Goal: Task Accomplishment & Management: Manage account settings

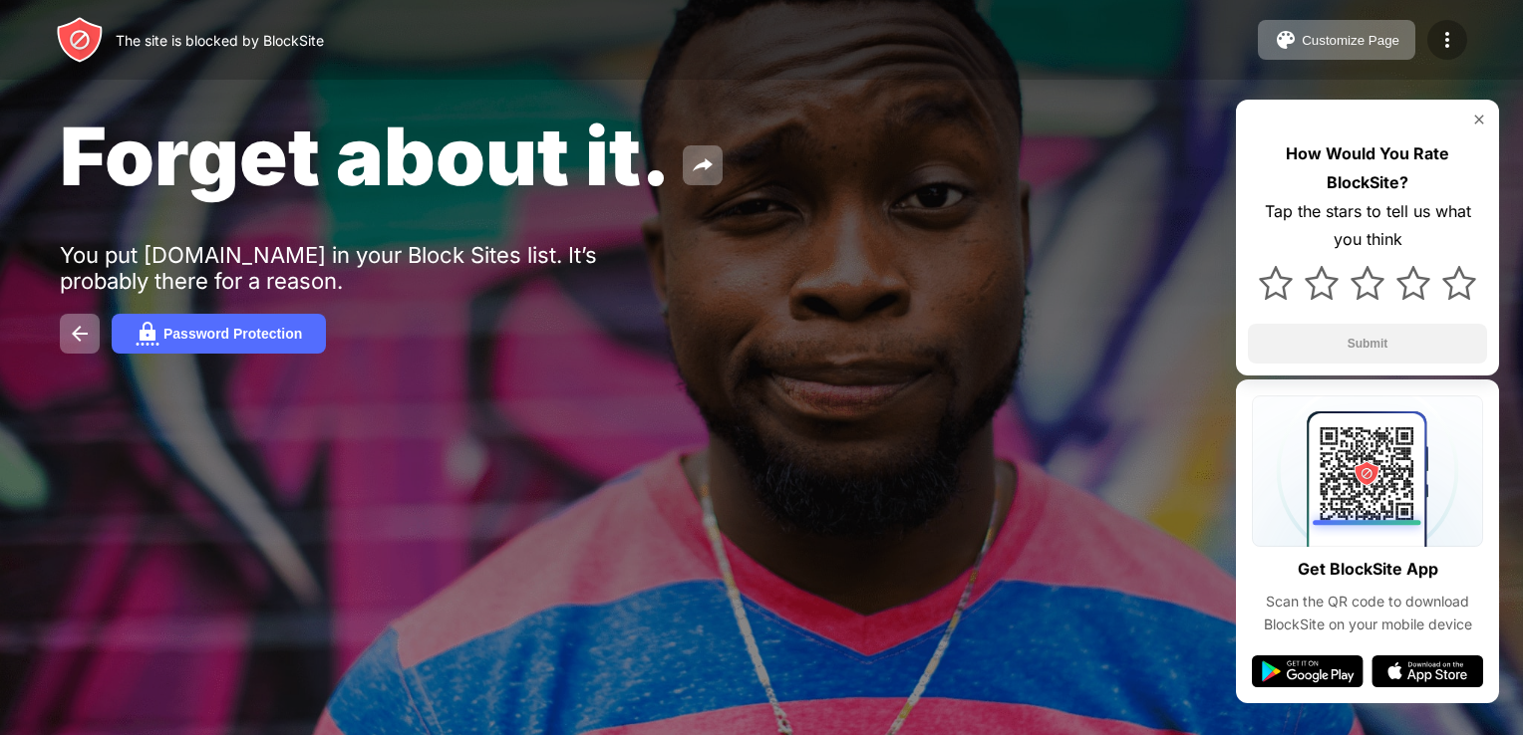
click at [1442, 43] on img at bounding box center [1447, 40] width 24 height 24
click at [1441, 44] on img at bounding box center [1447, 40] width 24 height 24
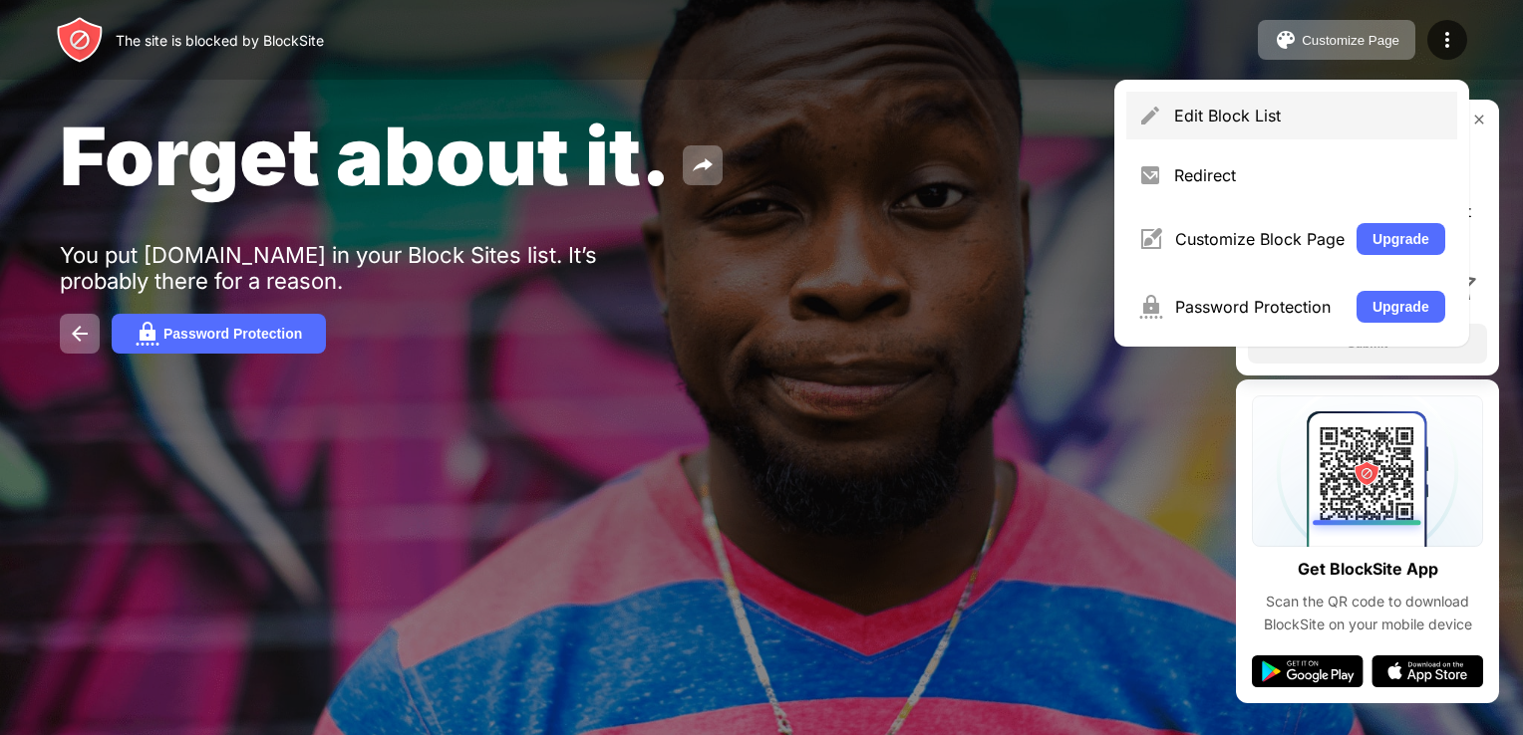
click at [1351, 109] on div "Edit Block List" at bounding box center [1309, 116] width 271 height 20
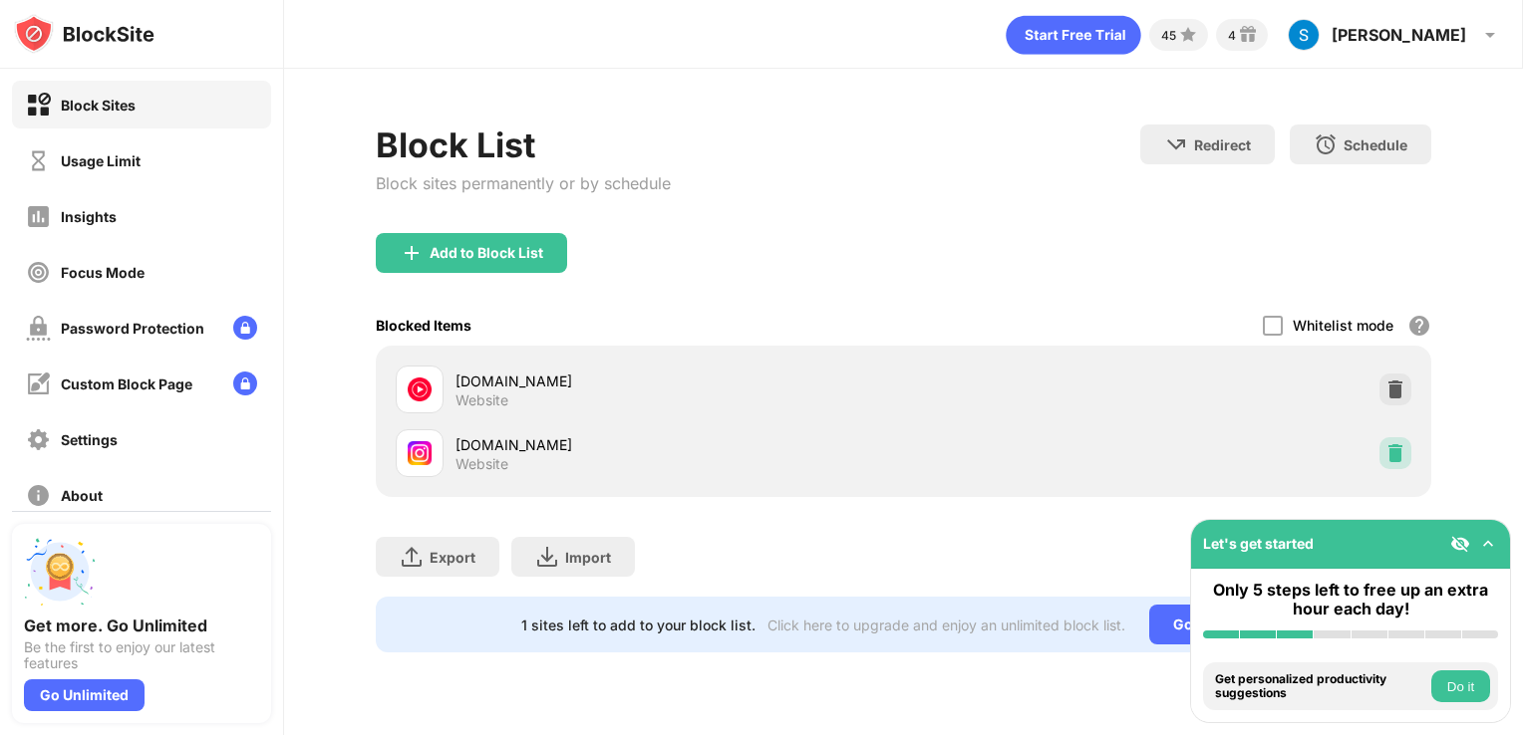
drag, startPoint x: 1403, startPoint y: 456, endPoint x: 1393, endPoint y: 347, distance: 110.1
click at [1403, 456] on img at bounding box center [1395, 453] width 20 height 20
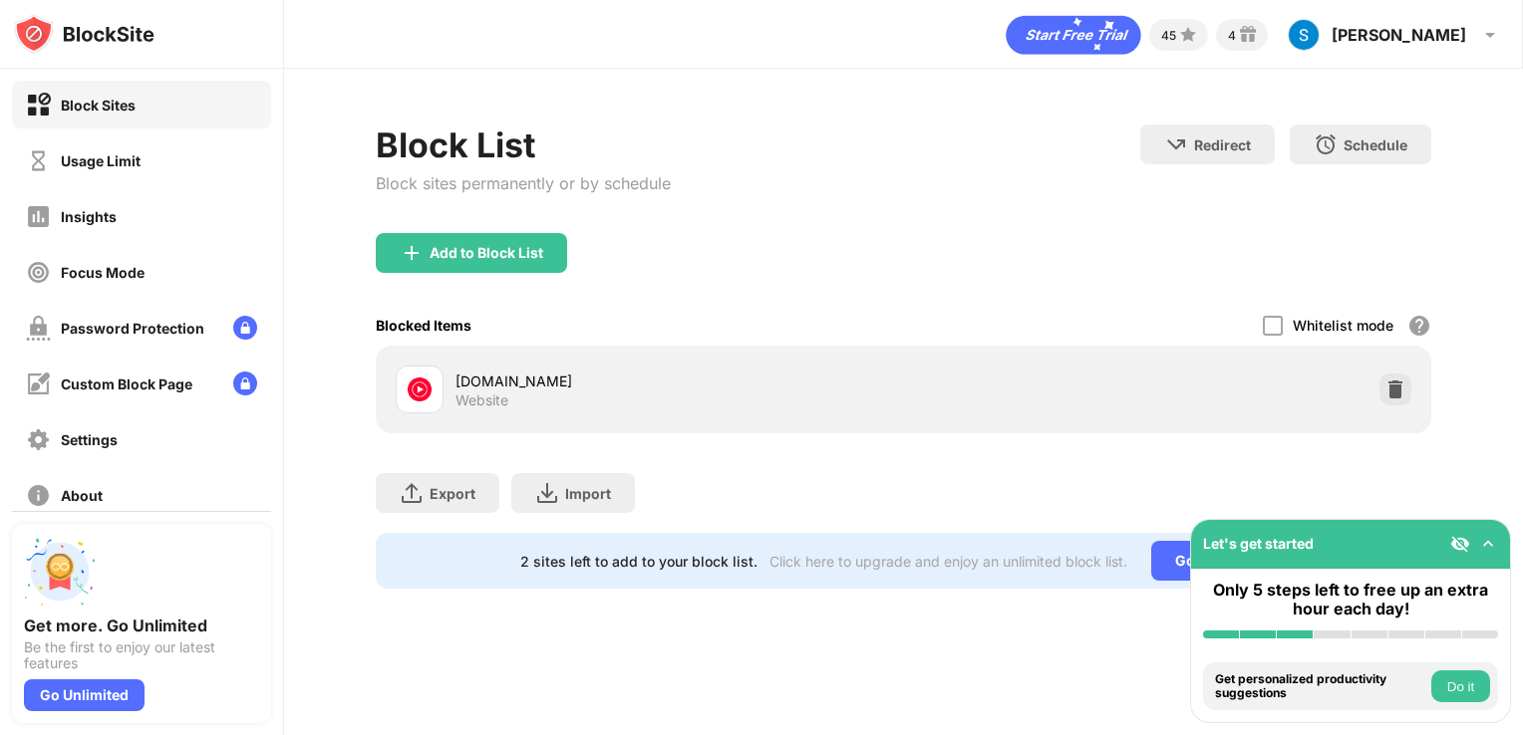
click at [442, 234] on div "Add to Block List" at bounding box center [471, 253] width 191 height 40
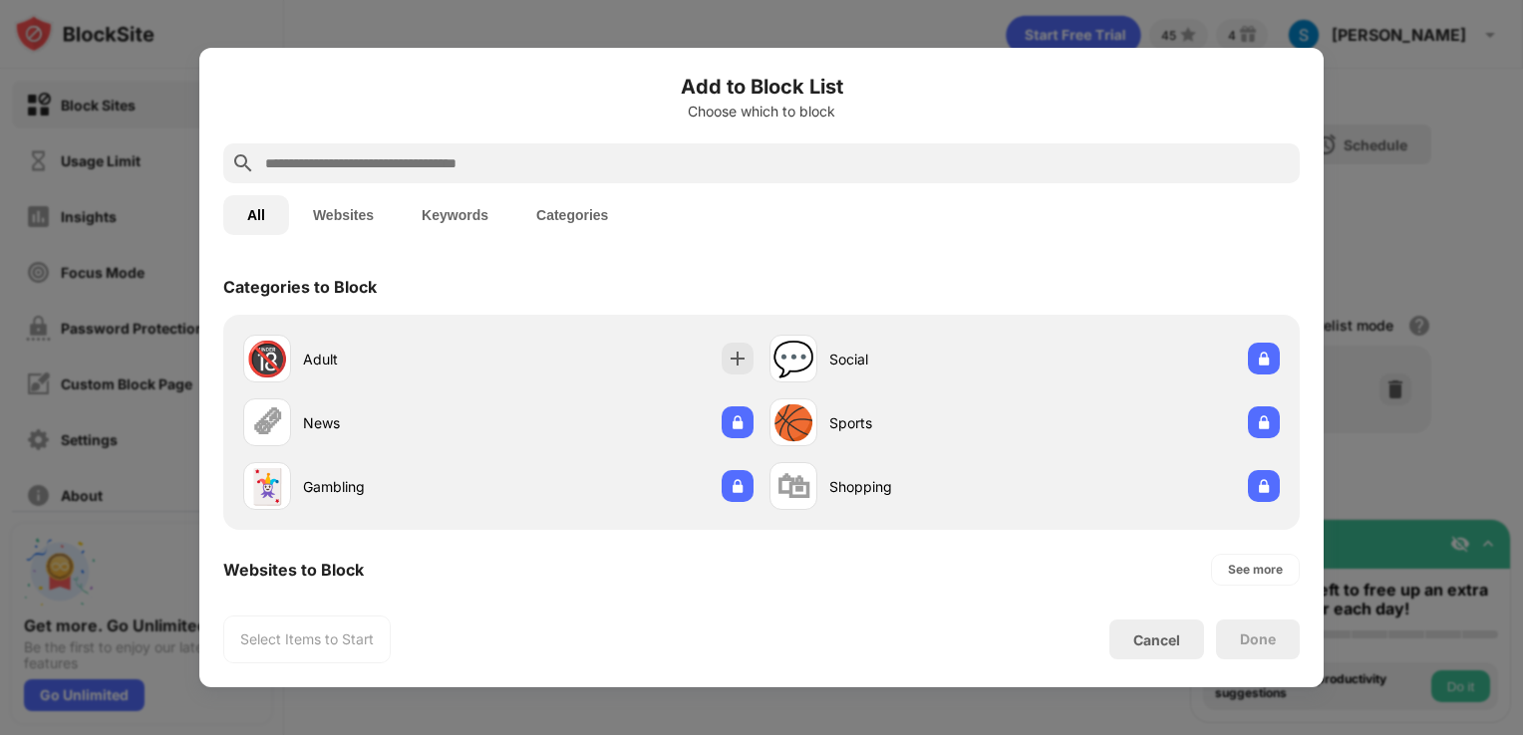
click at [745, 163] on input "text" at bounding box center [777, 163] width 1028 height 24
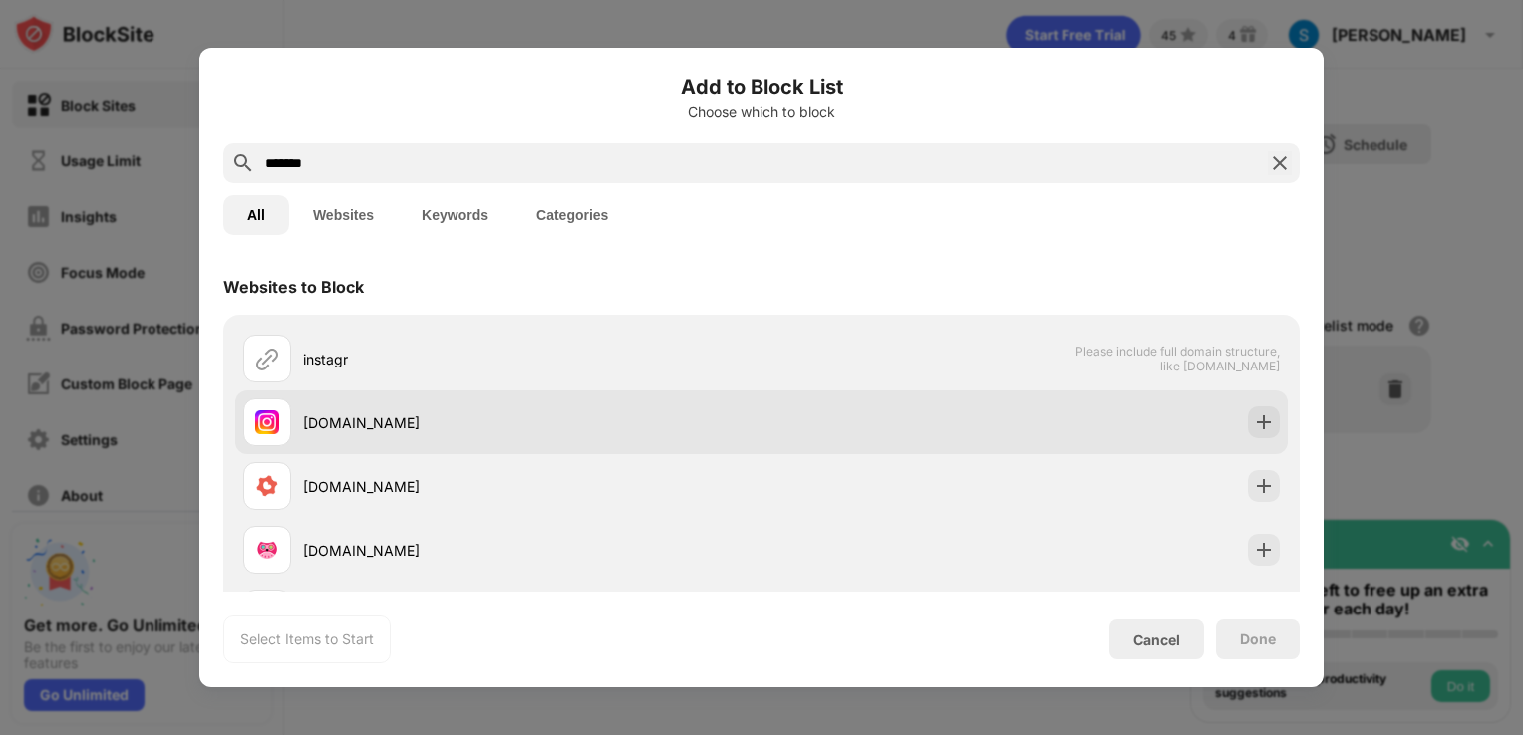
type input "*******"
click at [1260, 431] on div at bounding box center [1264, 423] width 32 height 32
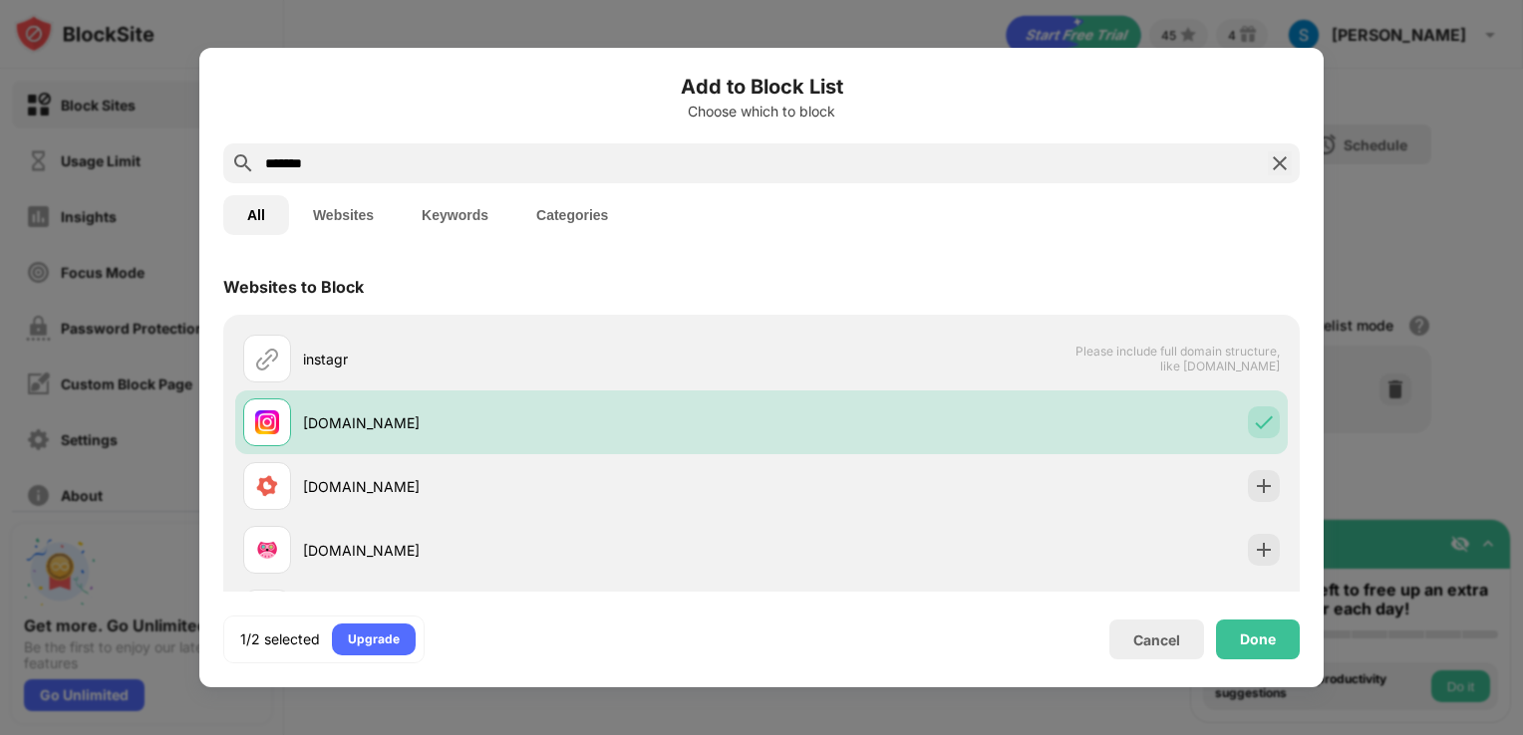
click at [1265, 639] on div "Done" at bounding box center [1258, 640] width 36 height 16
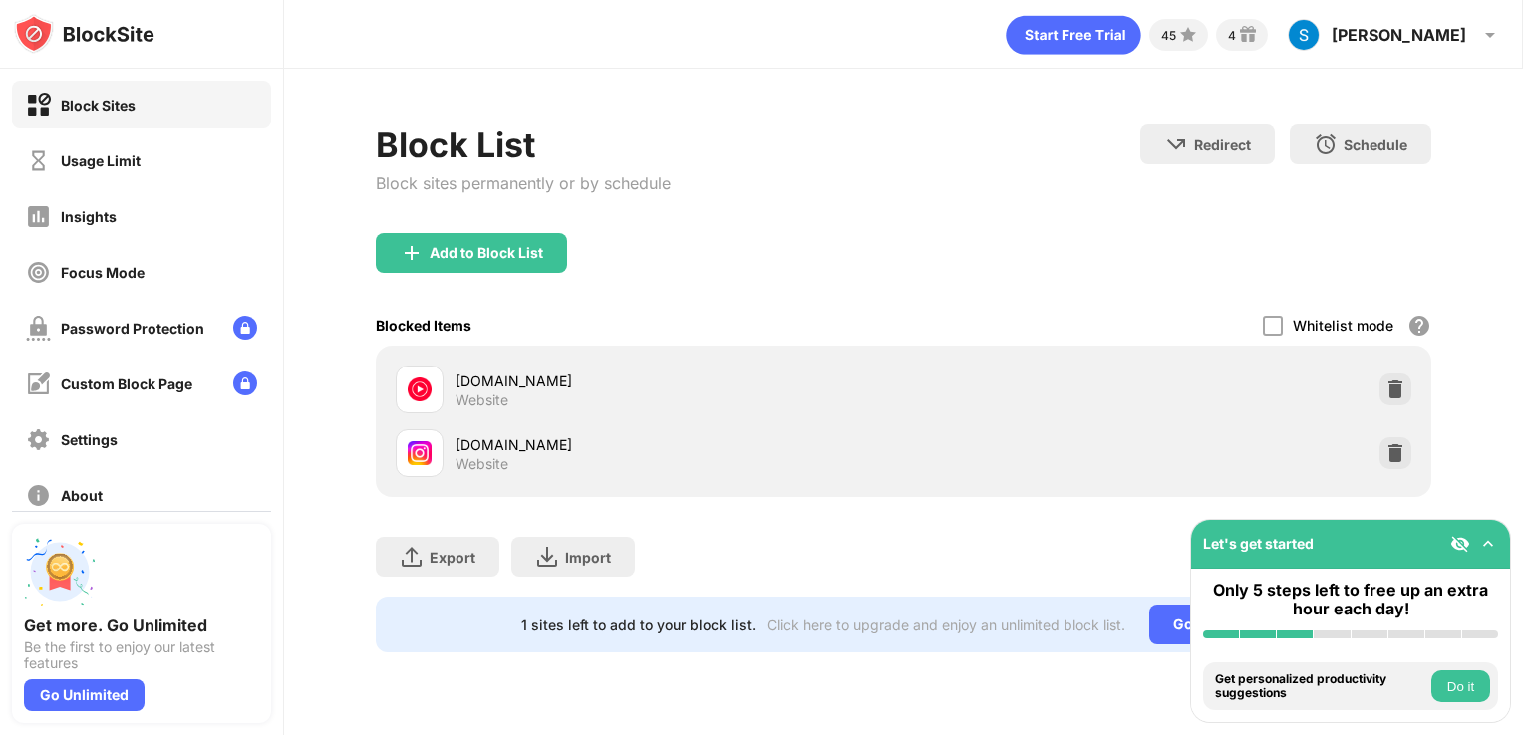
click at [539, 269] on div "Add to Block List" at bounding box center [471, 253] width 191 height 40
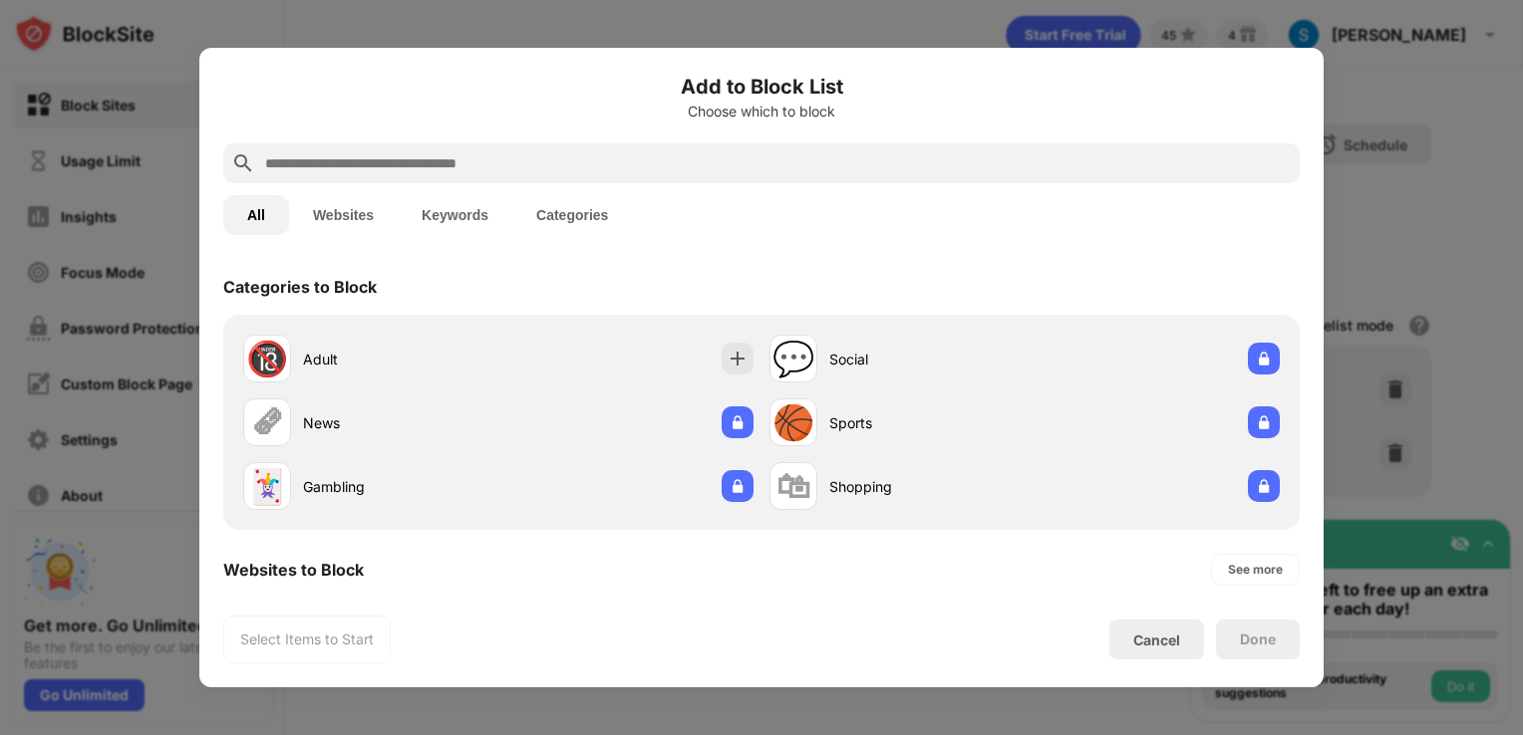
click at [323, 140] on div "Add to Block List Choose which to block" at bounding box center [761, 108] width 1076 height 72
click at [350, 174] on input "text" at bounding box center [777, 163] width 1028 height 24
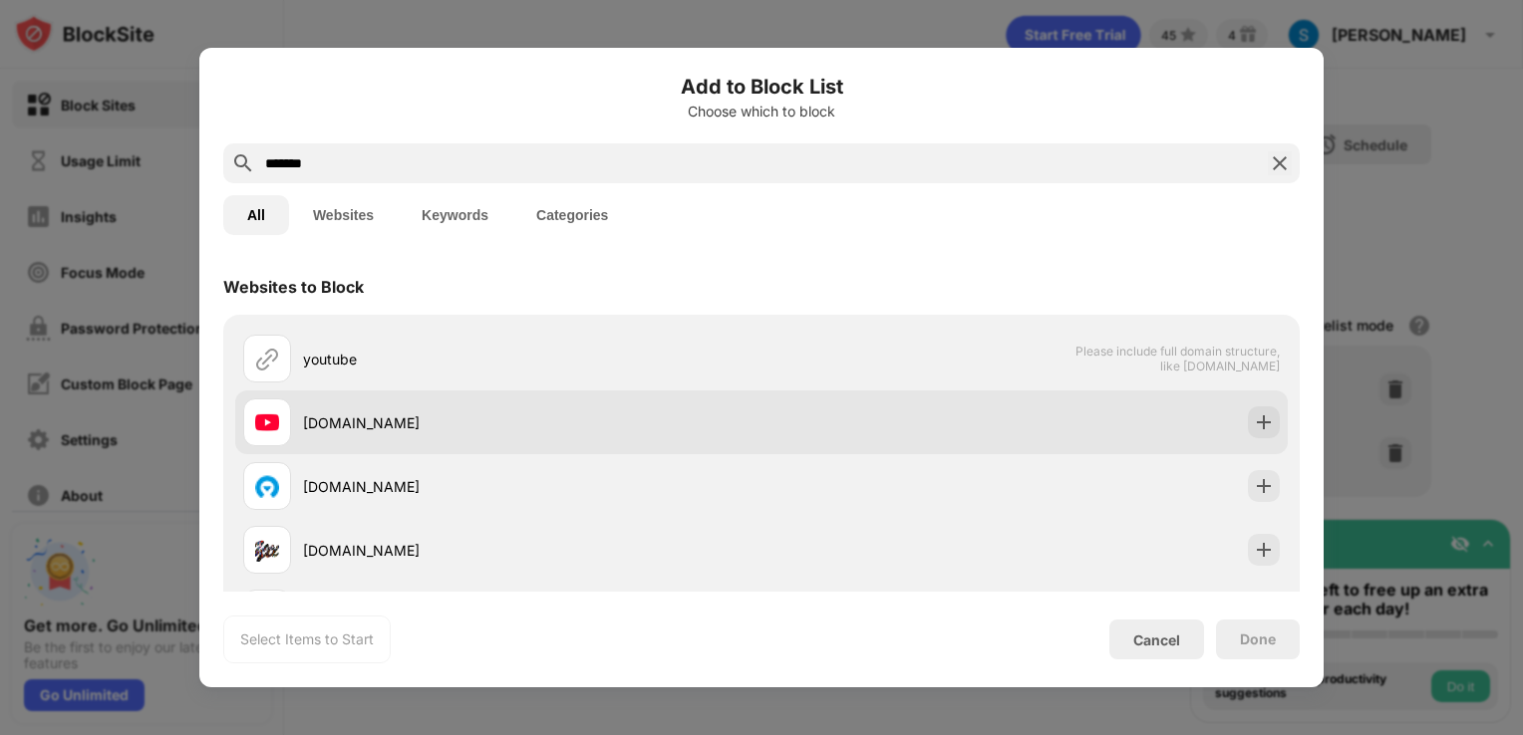
type input "*******"
click at [1254, 413] on img at bounding box center [1264, 423] width 20 height 20
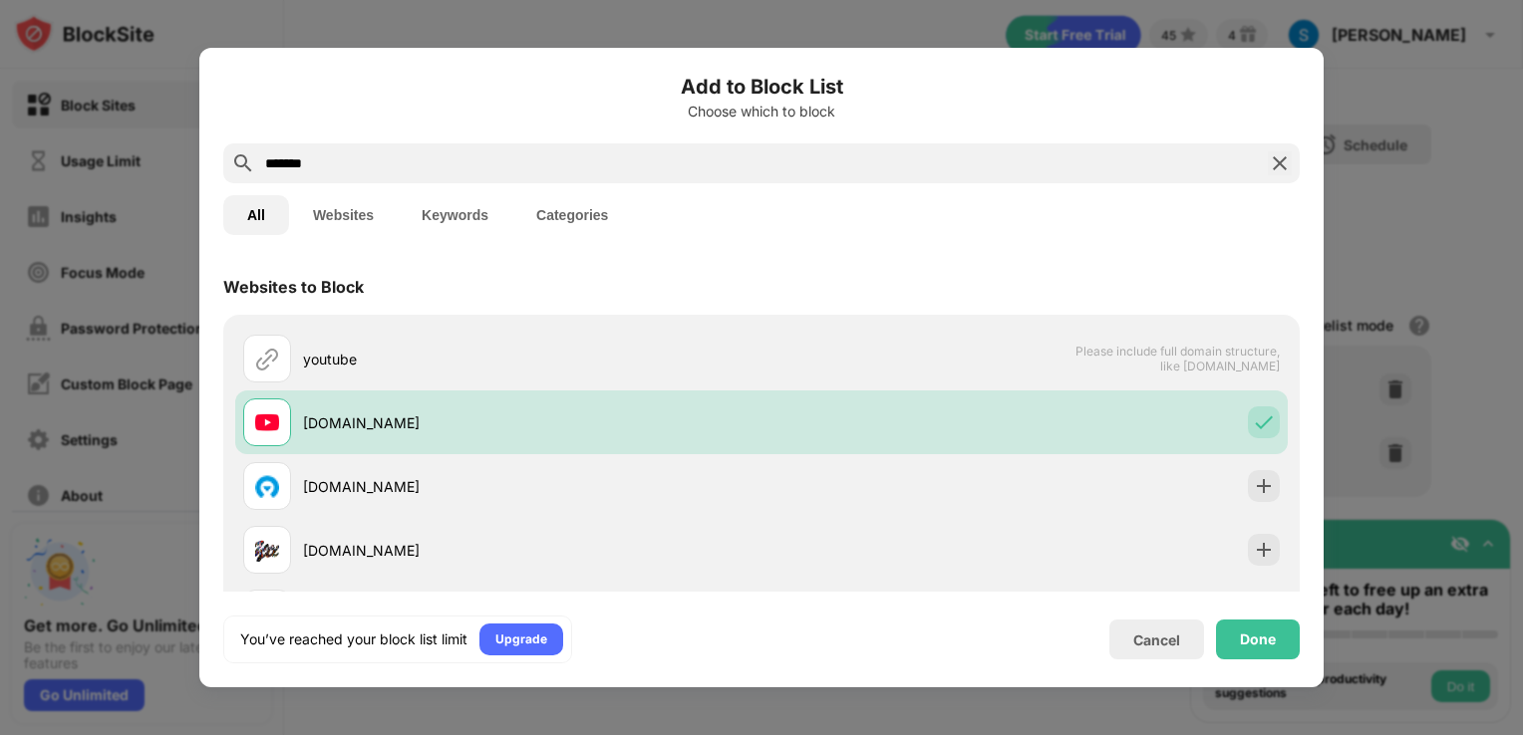
click at [1269, 642] on div "Done" at bounding box center [1258, 640] width 36 height 16
